Goal: Task Accomplishment & Management: Manage account settings

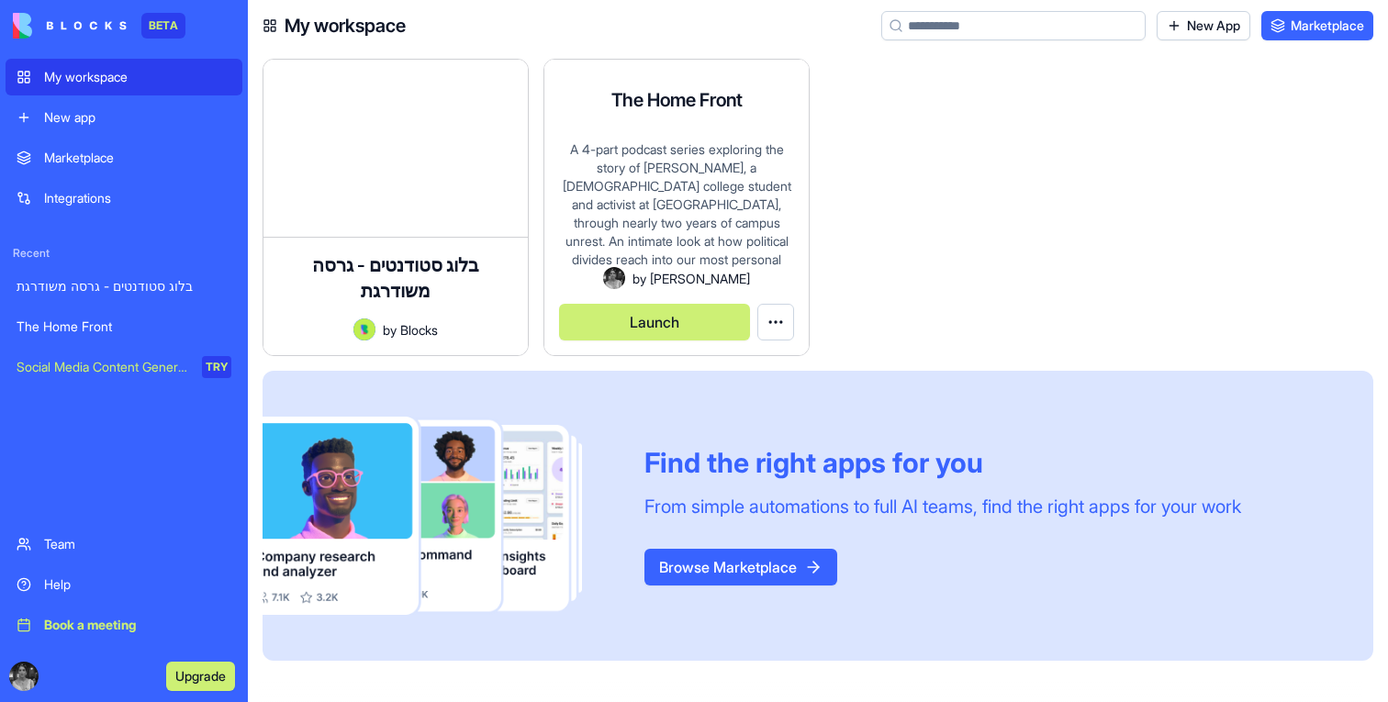
click at [623, 322] on button "Launch" at bounding box center [654, 322] width 191 height 37
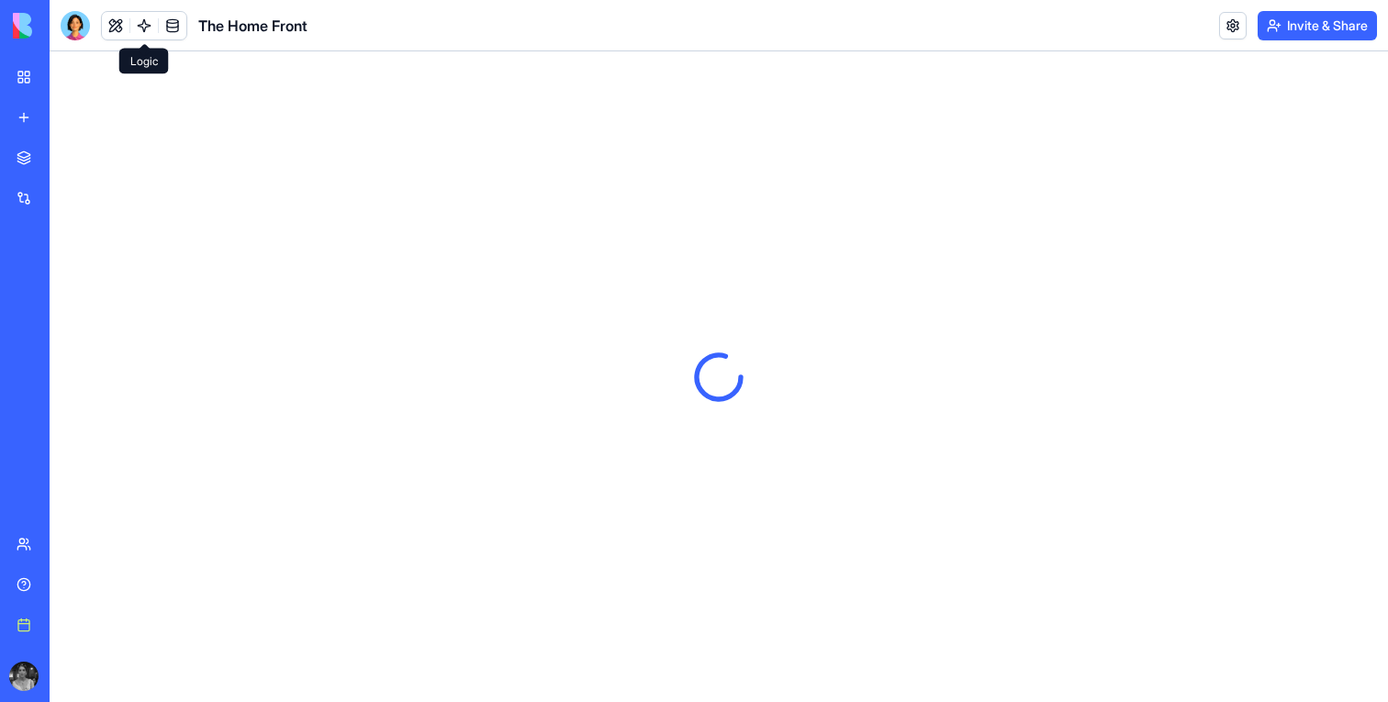
click at [147, 26] on link at bounding box center [144, 26] width 28 height 28
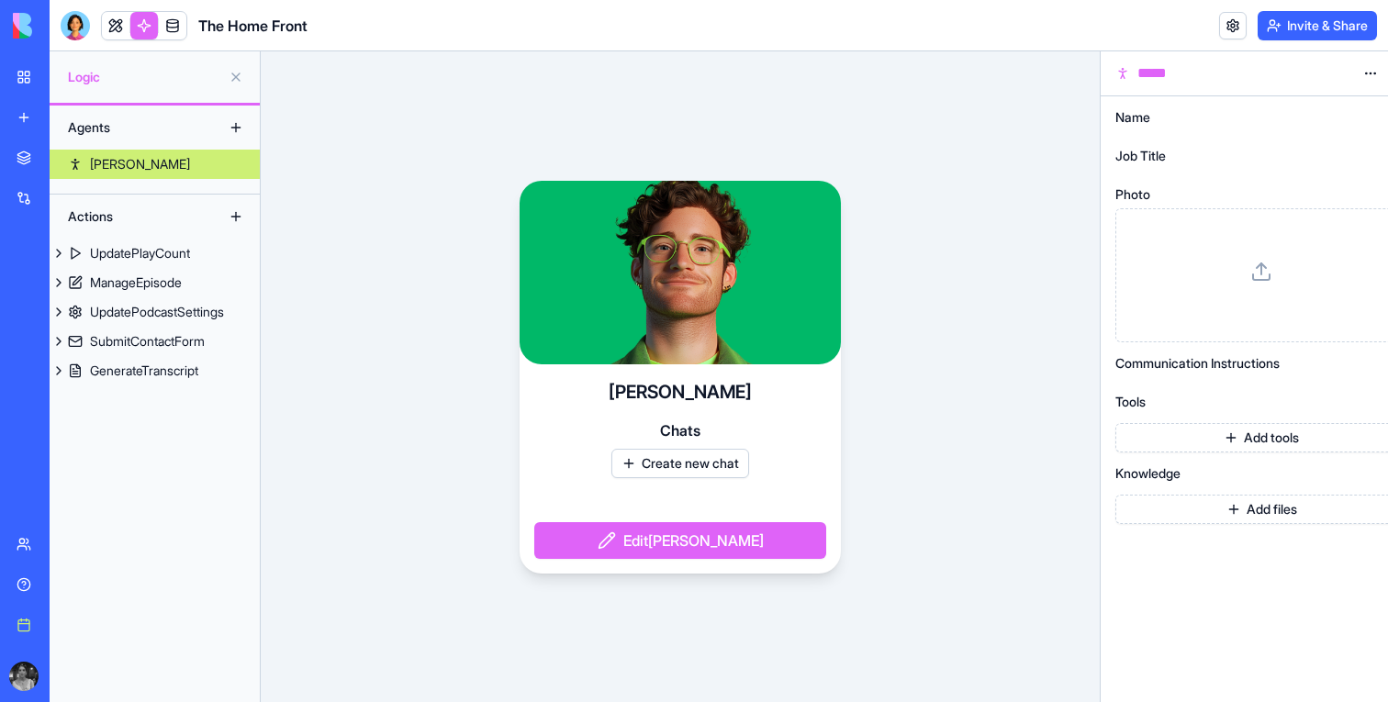
click at [109, 237] on div "Actions" at bounding box center [155, 217] width 210 height 44
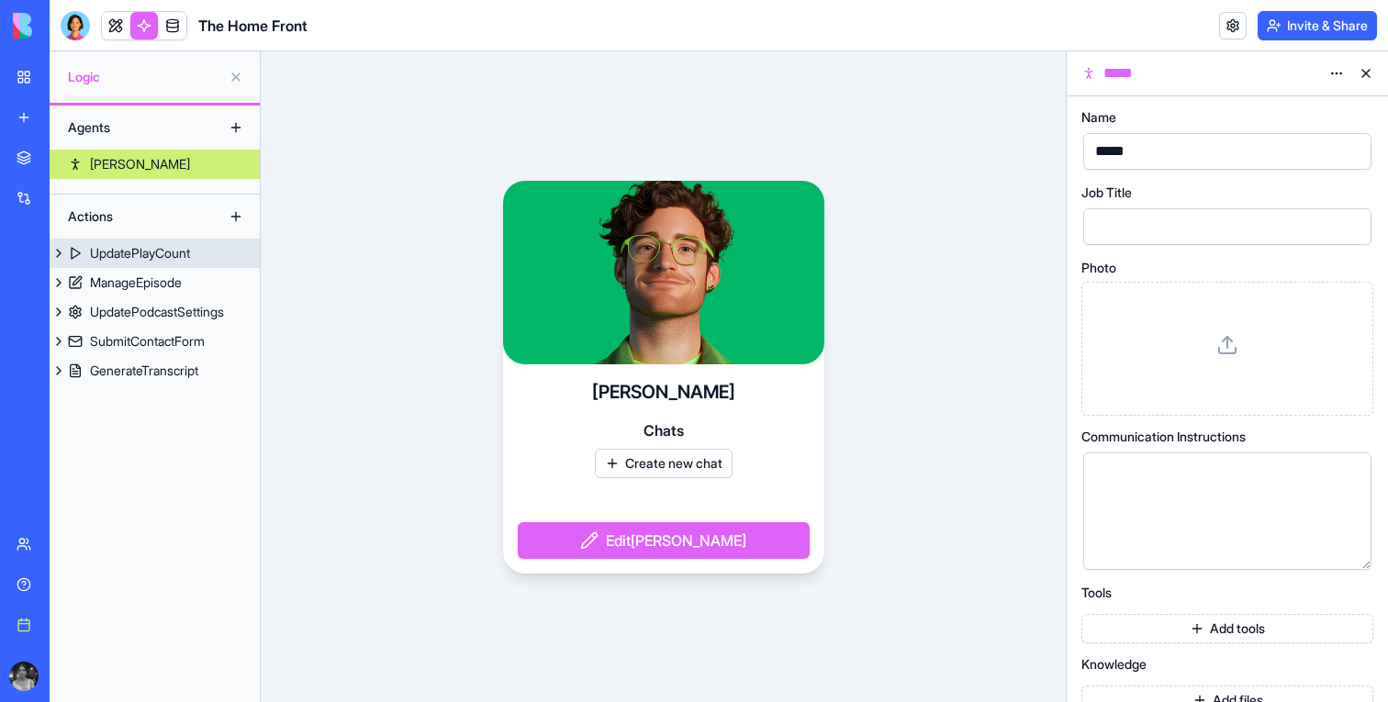
click at [109, 241] on link "UpdatePlayCount" at bounding box center [155, 253] width 210 height 29
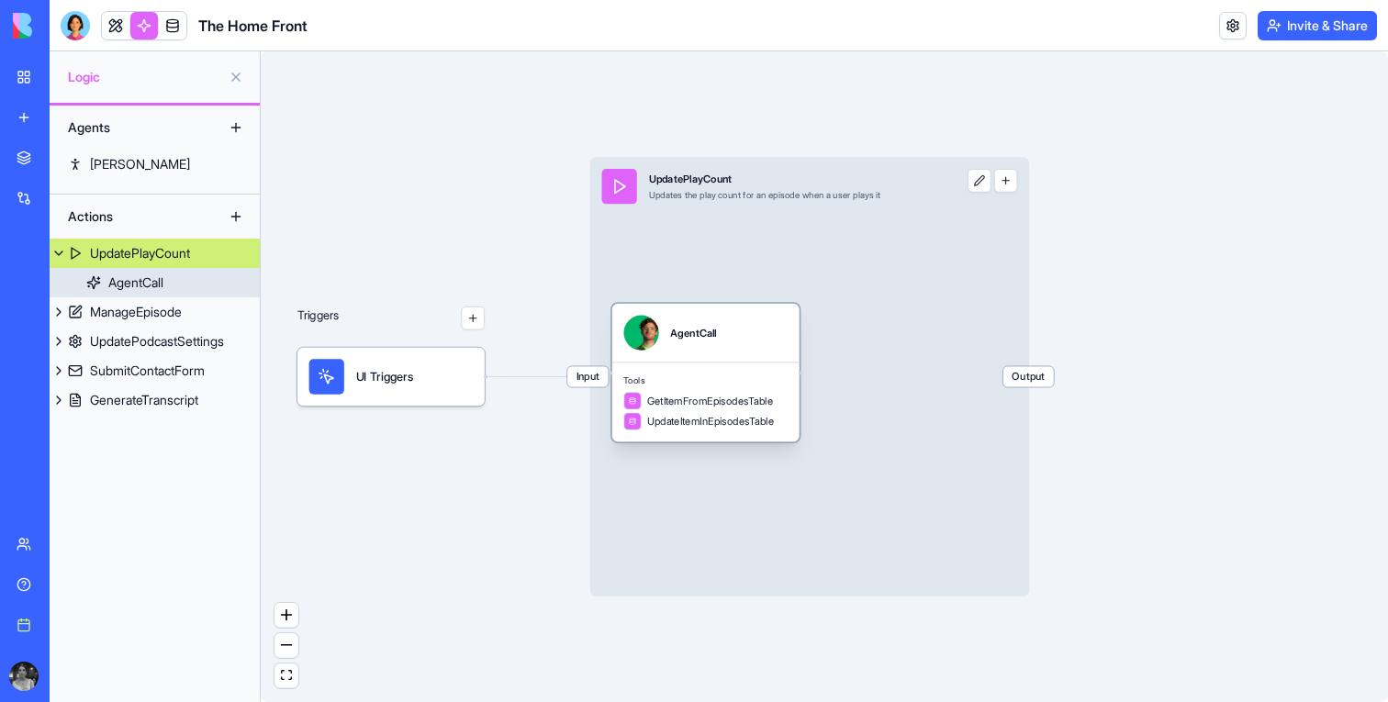
click at [755, 366] on div "Tools GetItemFromEpisodesTable UpdateItemInEpisodesTable" at bounding box center [705, 403] width 187 height 80
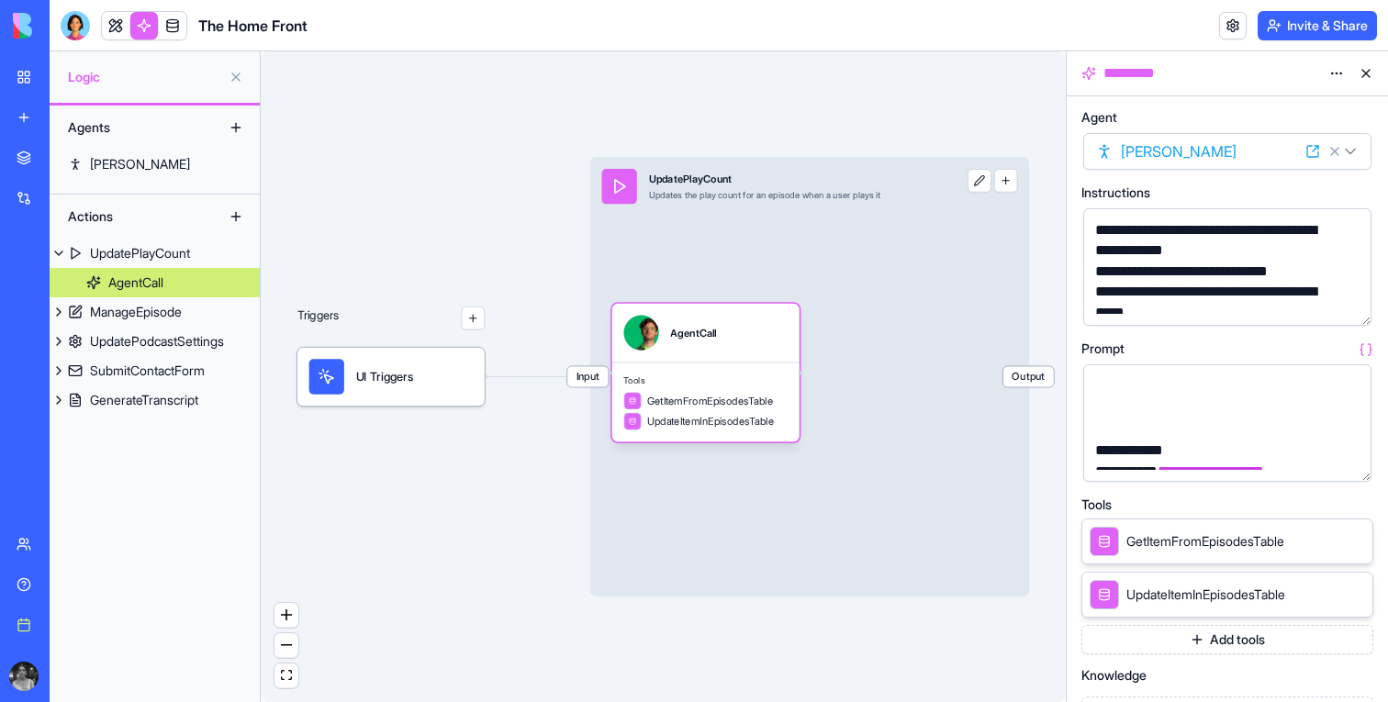
scroll to position [112, 0]
click at [138, 304] on div "ManageEpisode" at bounding box center [136, 312] width 92 height 18
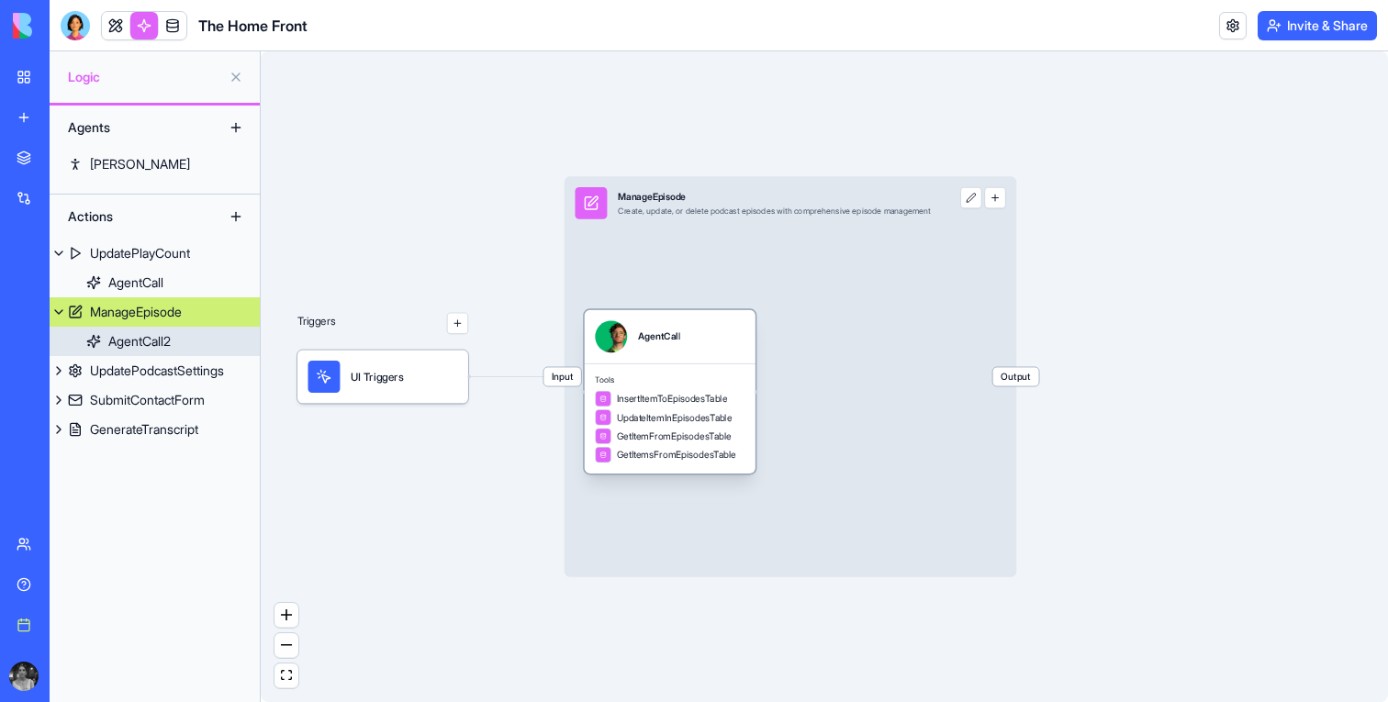
click at [711, 344] on div "AgentCall" at bounding box center [670, 336] width 150 height 32
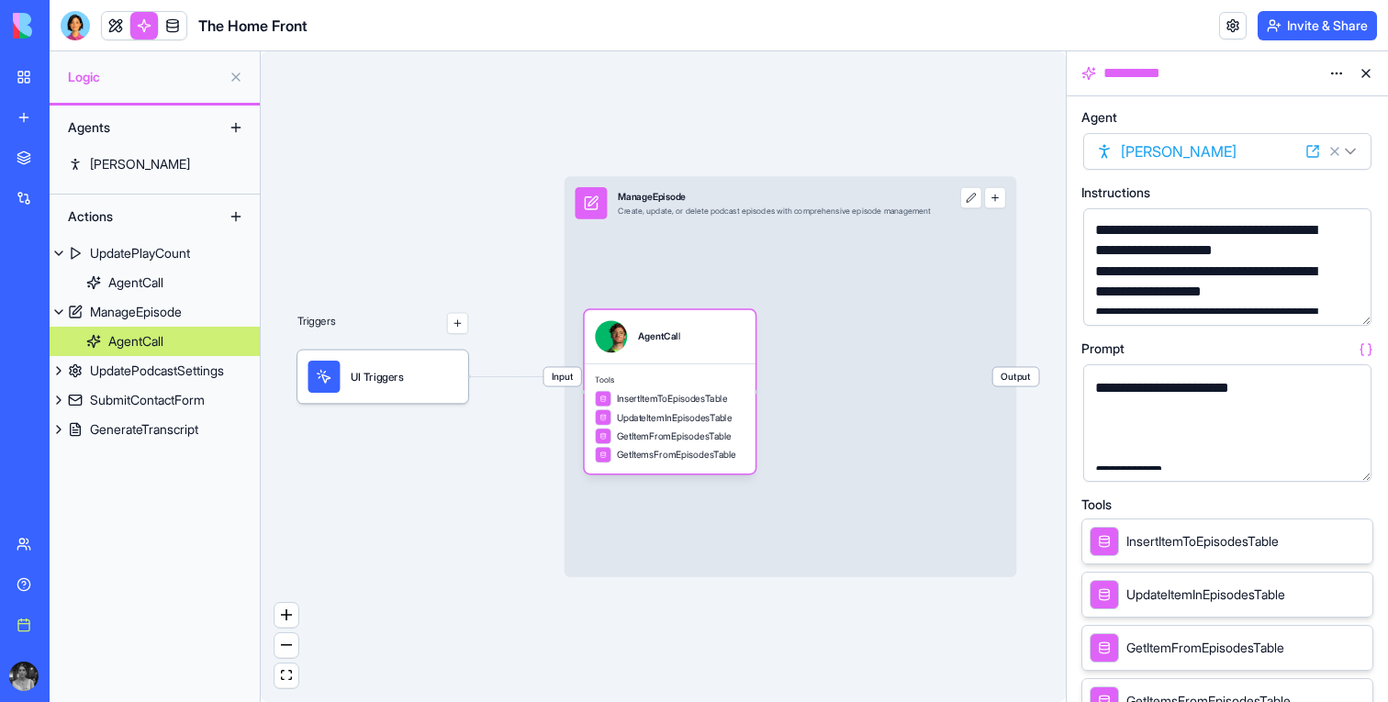
scroll to position [96, 0]
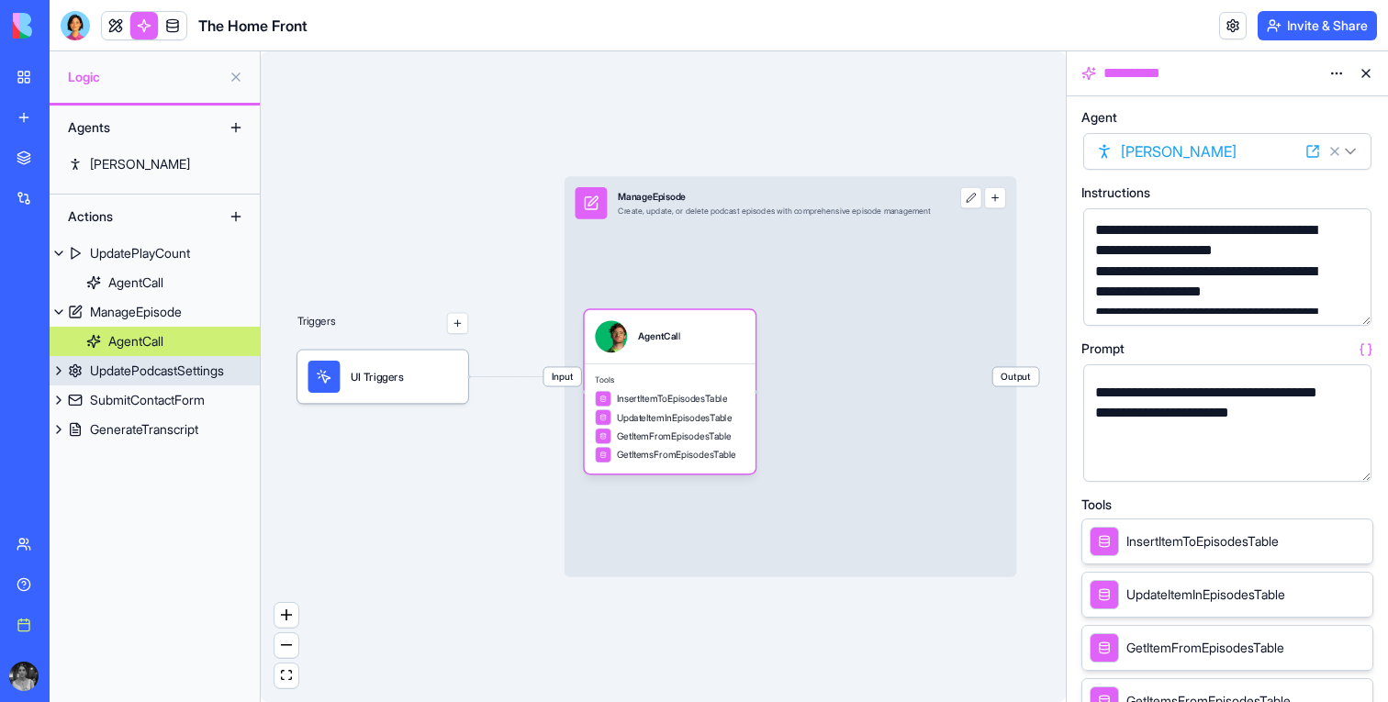
click at [169, 364] on div "UpdatePodcastSettings" at bounding box center [157, 371] width 134 height 18
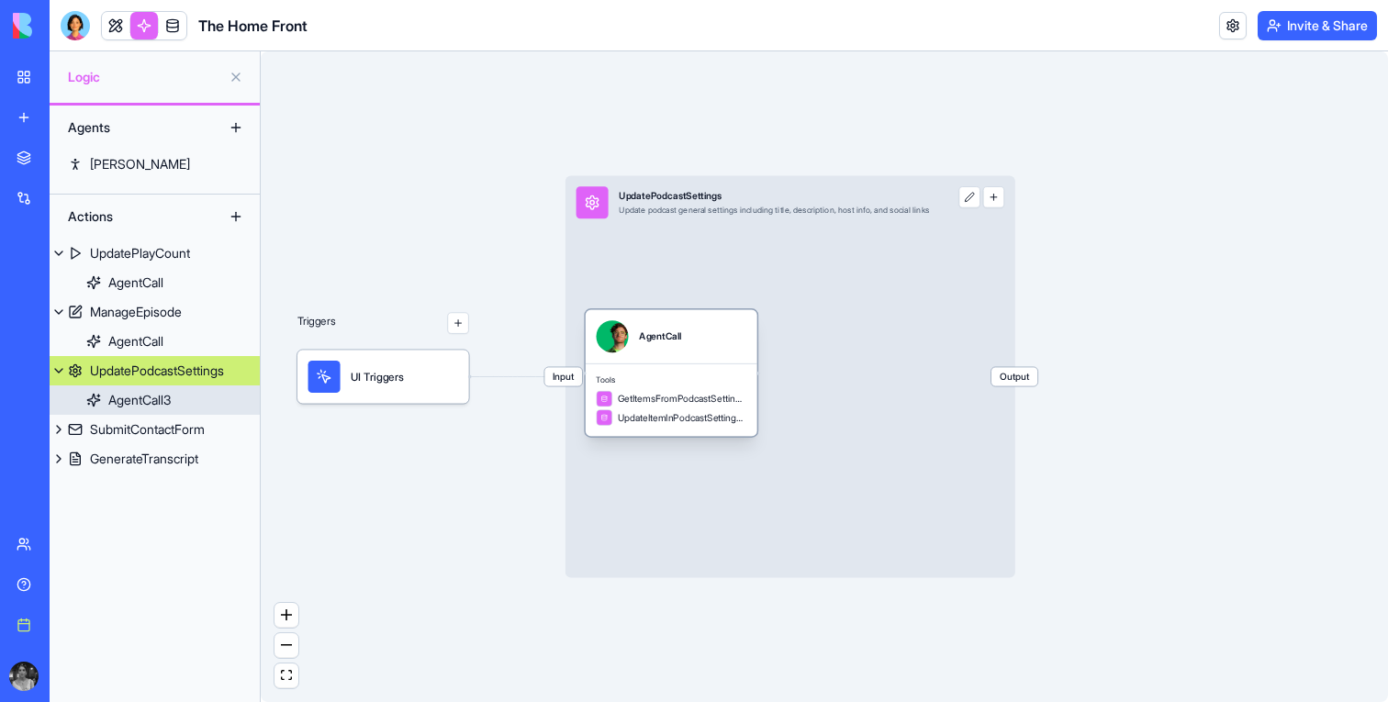
click at [680, 356] on div "AgentCall" at bounding box center [672, 335] width 172 height 53
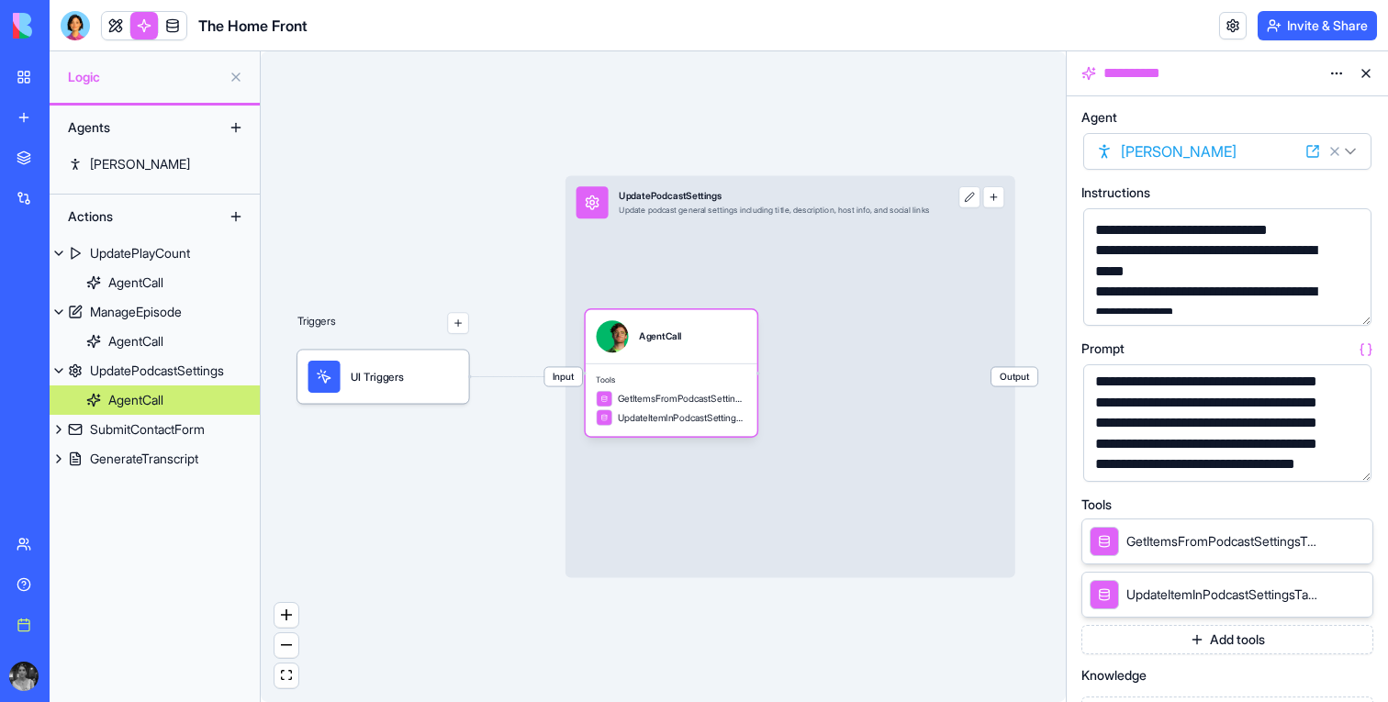
scroll to position [27, 0]
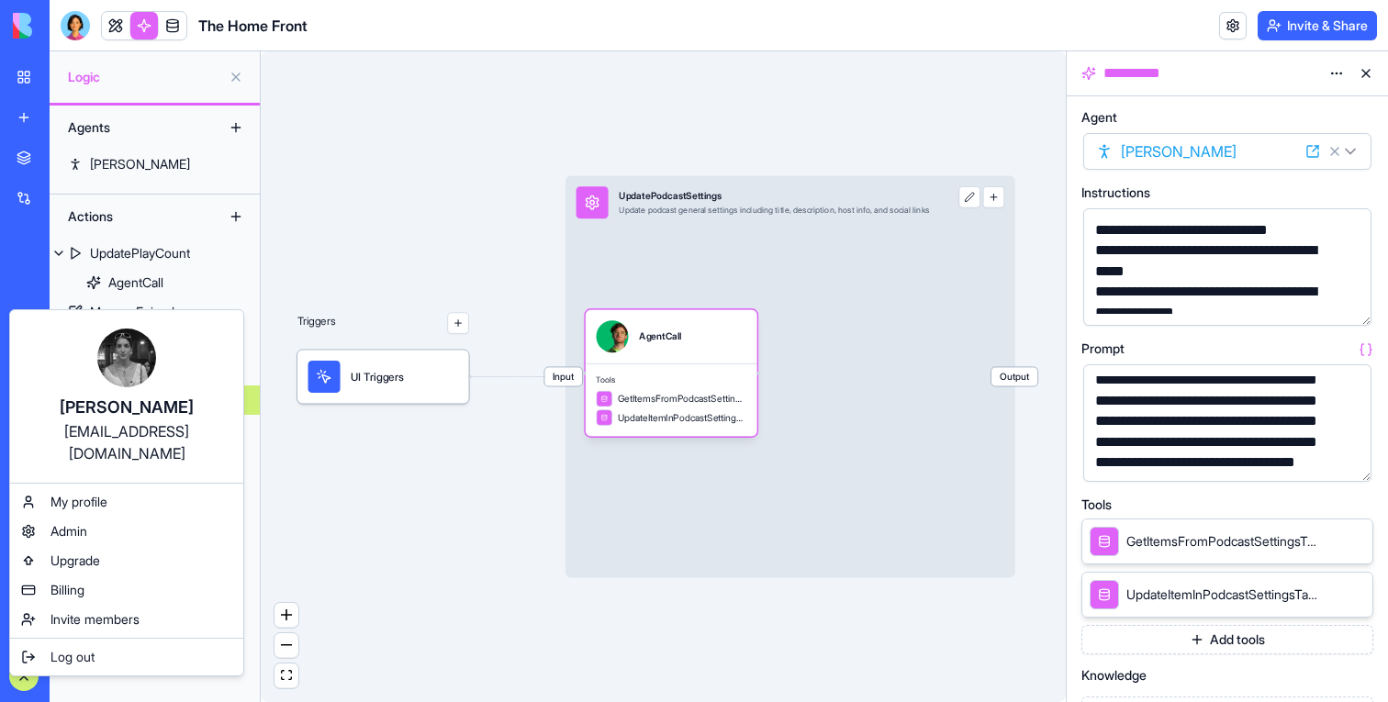
click at [114, 435] on div "[EMAIL_ADDRESS][DOMAIN_NAME]" at bounding box center [126, 442] width 196 height 44
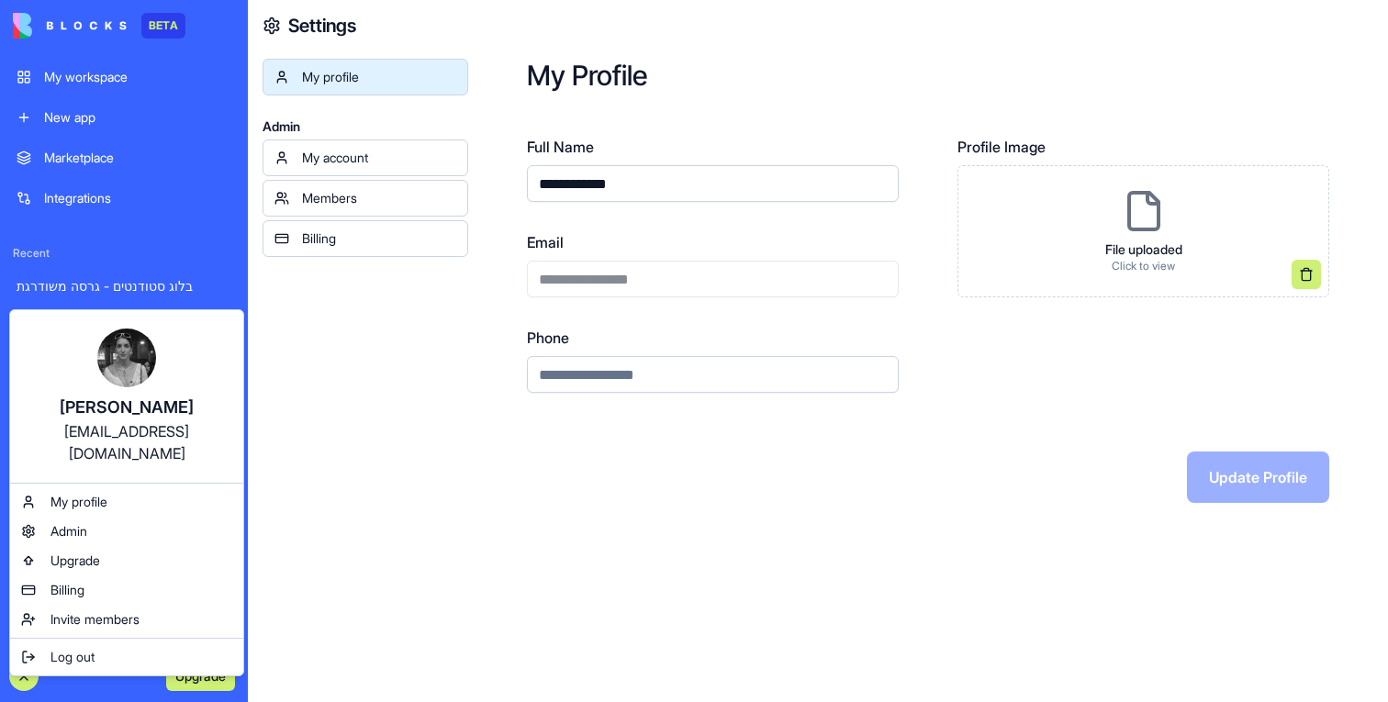
click at [114, 435] on div "[EMAIL_ADDRESS][DOMAIN_NAME]" at bounding box center [126, 442] width 196 height 44
click at [684, 288] on html "**********" at bounding box center [694, 351] width 1388 height 702
click at [684, 288] on div "**********" at bounding box center [713, 264] width 372 height 66
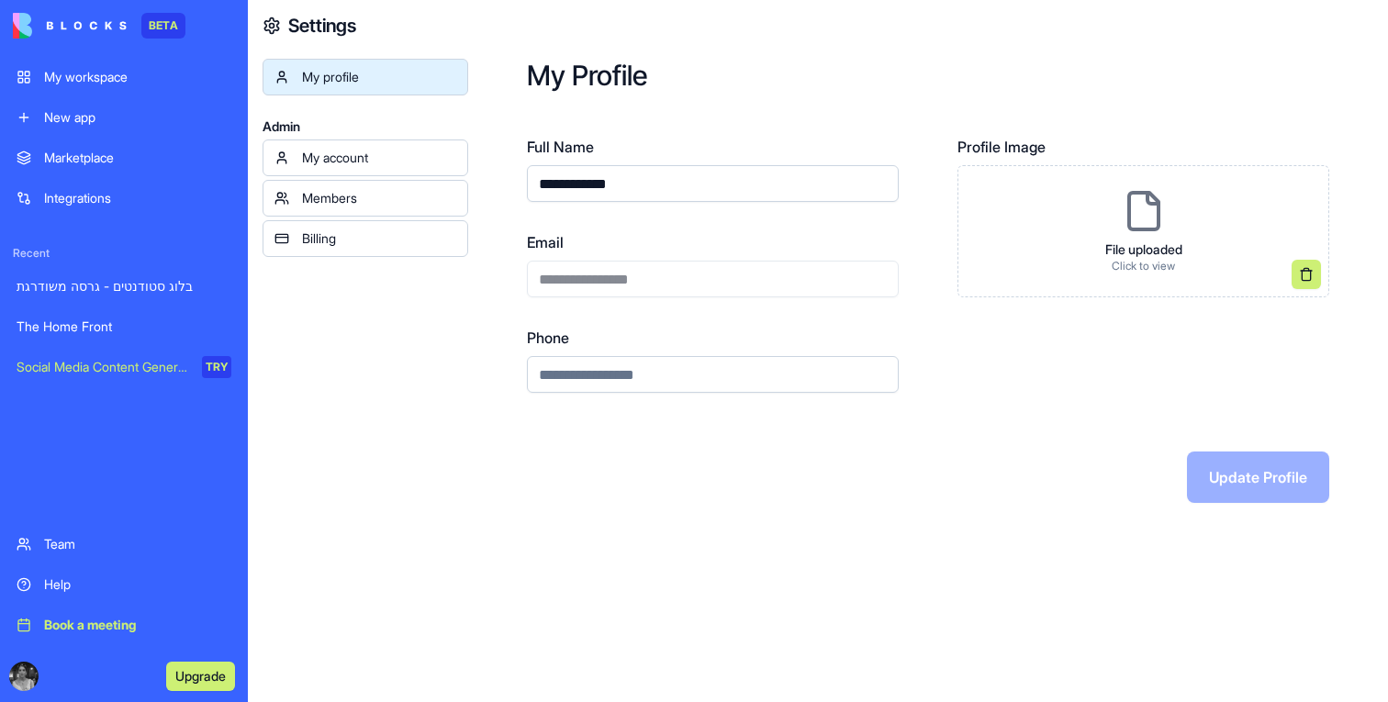
click at [684, 288] on div "**********" at bounding box center [713, 264] width 372 height 66
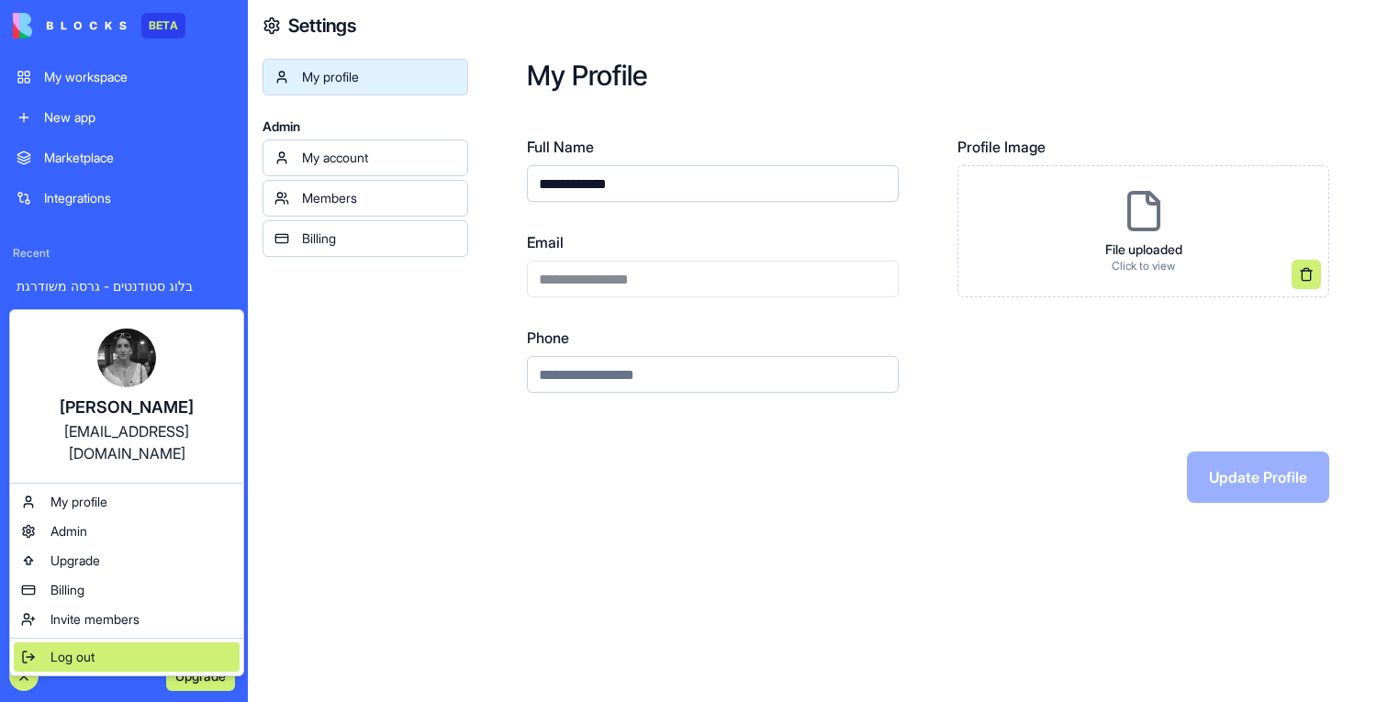
click at [121, 643] on div "Log out" at bounding box center [127, 657] width 226 height 29
